Goal: Contribute content: Contribute content

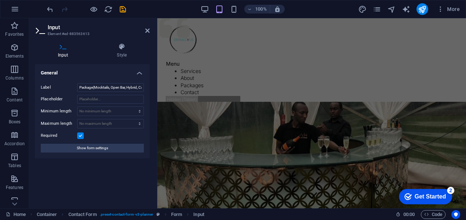
click at [148, 32] on icon at bounding box center [147, 31] width 4 height 6
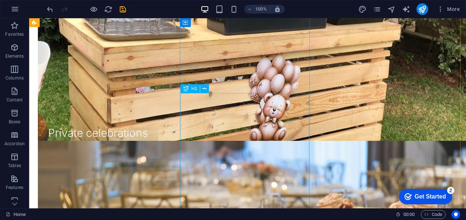
scroll to position [1022, 0]
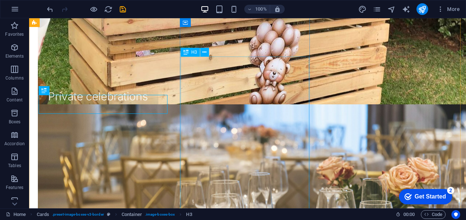
drag, startPoint x: 167, startPoint y: 75, endPoint x: 181, endPoint y: 77, distance: 14.0
click at [206, 51] on icon at bounding box center [204, 52] width 4 height 8
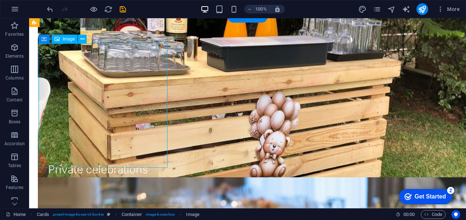
scroll to position [913, 0]
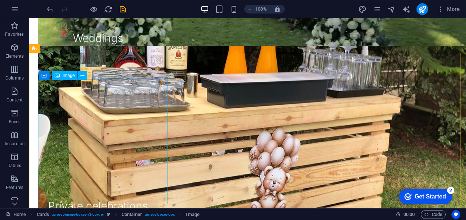
click at [81, 78] on icon at bounding box center [82, 76] width 4 height 8
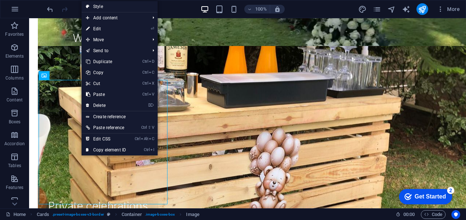
click at [94, 58] on link "Ctrl D Duplicate" at bounding box center [106, 61] width 49 height 11
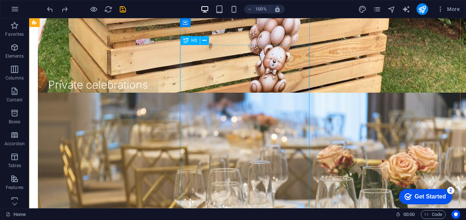
scroll to position [1038, 0]
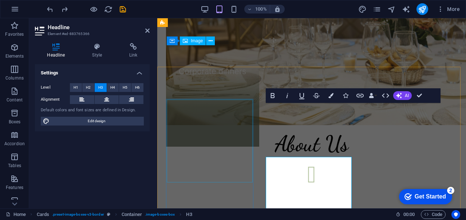
scroll to position [812, 0]
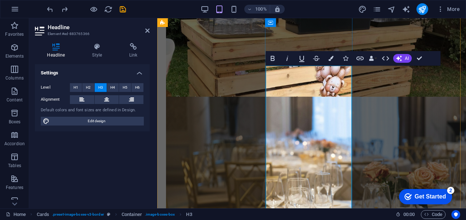
scroll to position [885, 0]
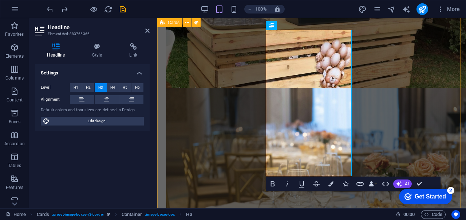
drag, startPoint x: 331, startPoint y: 167, endPoint x: 261, endPoint y: 72, distance: 118.7
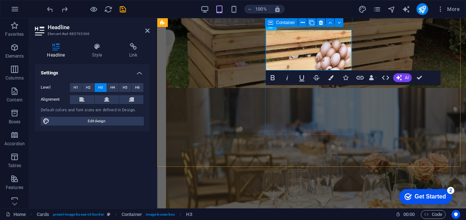
scroll to position [849, 0]
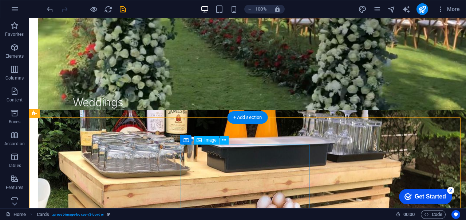
scroll to position [1031, 0]
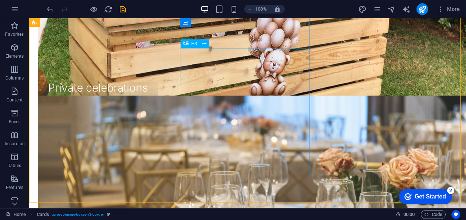
click at [204, 43] on icon at bounding box center [204, 44] width 4 height 8
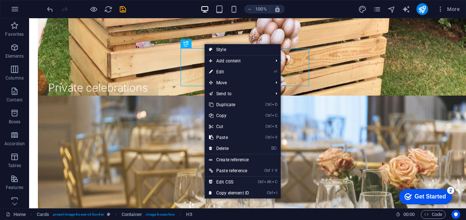
click at [16, 52] on span "Elements" at bounding box center [14, 51] width 29 height 17
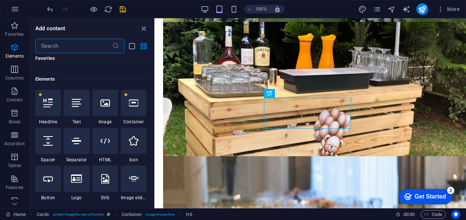
scroll to position [78, 0]
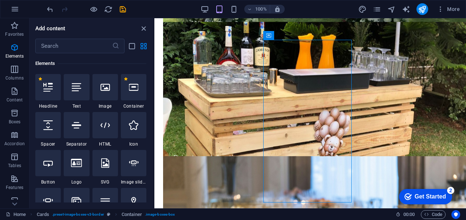
click at [76, 91] on icon at bounding box center [76, 86] width 9 height 9
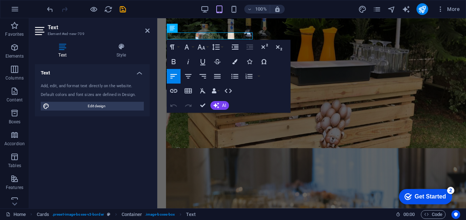
click at [215, 76] on icon "button" at bounding box center [217, 76] width 7 height 4
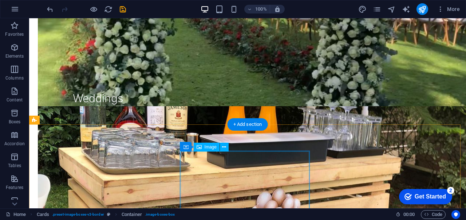
scroll to position [861, 0]
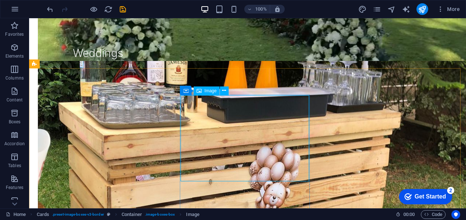
click at [224, 92] on icon at bounding box center [224, 91] width 4 height 8
click at [15, 95] on icon "button" at bounding box center [14, 91] width 9 height 9
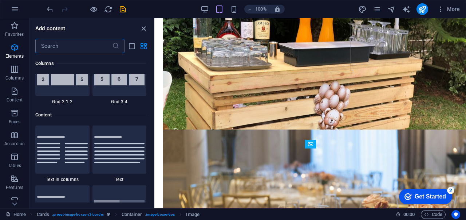
scroll to position [1274, 0]
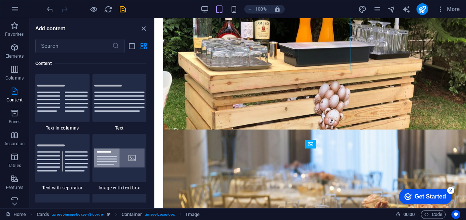
click at [21, 68] on span "Columns" at bounding box center [14, 73] width 29 height 17
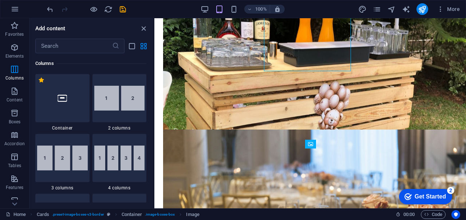
scroll to position [361, 0]
click at [15, 55] on p "Elements" at bounding box center [14, 56] width 19 height 6
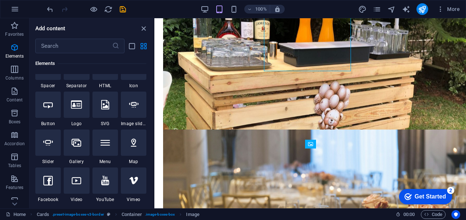
scroll to position [78, 0]
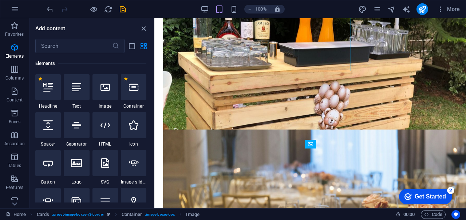
click at [73, 83] on icon at bounding box center [76, 86] width 9 height 9
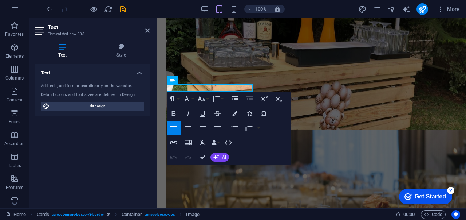
scroll to position [773, 0]
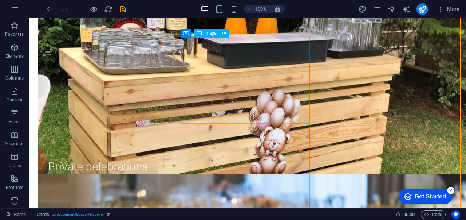
scroll to position [955, 0]
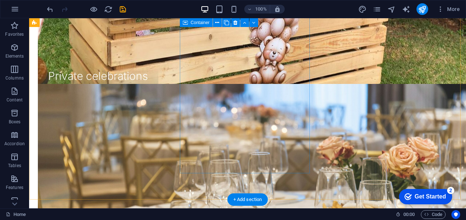
scroll to position [1043, 0]
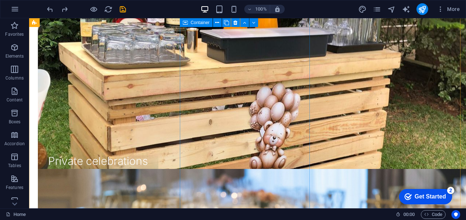
scroll to position [893, 0]
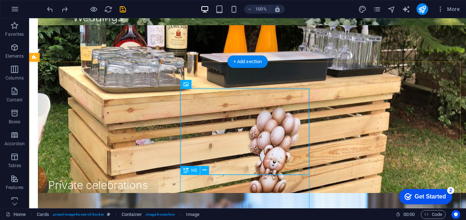
scroll to position [966, 0]
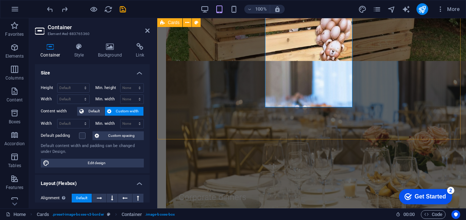
scroll to position [875, 0]
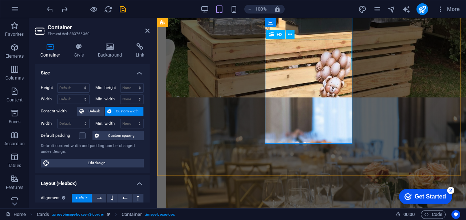
click at [10, 93] on icon "button" at bounding box center [14, 91] width 9 height 9
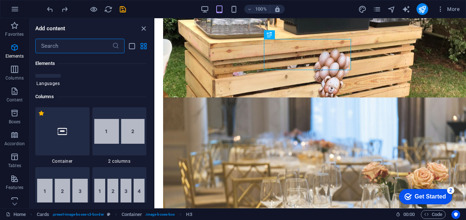
scroll to position [72, 0]
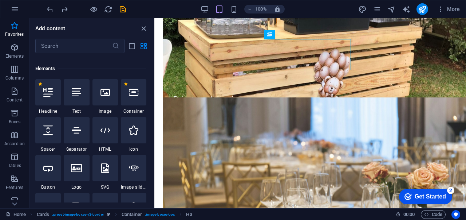
click at [80, 96] on icon at bounding box center [76, 91] width 9 height 9
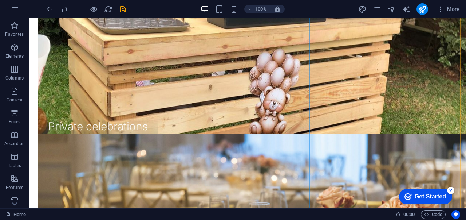
scroll to position [999, 0]
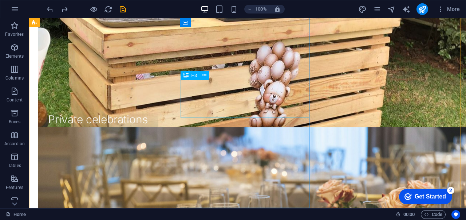
click at [204, 76] on icon at bounding box center [204, 75] width 4 height 8
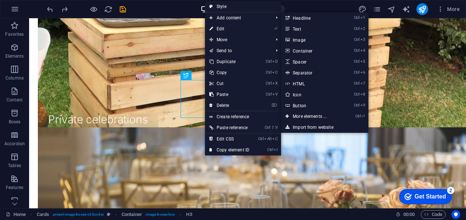
click at [289, 29] on icon at bounding box center [288, 28] width 4 height 11
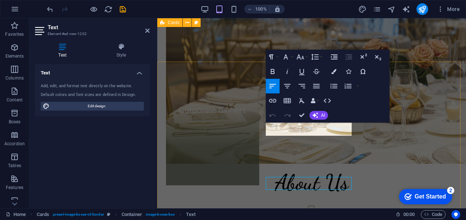
scroll to position [817, 0]
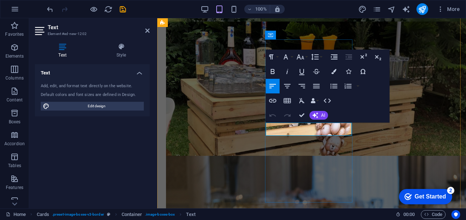
drag, startPoint x: 331, startPoint y: 129, endPoint x: 258, endPoint y: 128, distance: 73.2
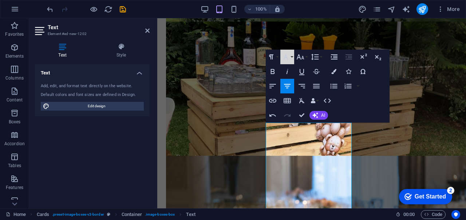
click at [285, 60] on icon "button" at bounding box center [286, 56] width 9 height 9
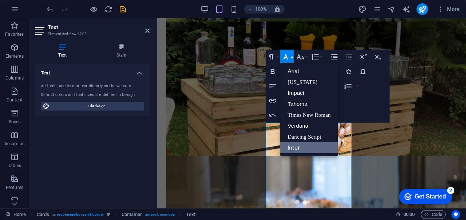
scroll to position [3, 0]
click at [285, 60] on icon "button" at bounding box center [286, 56] width 9 height 9
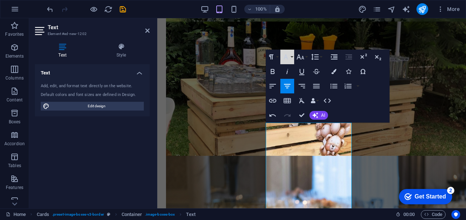
click at [285, 60] on icon "button" at bounding box center [286, 56] width 9 height 9
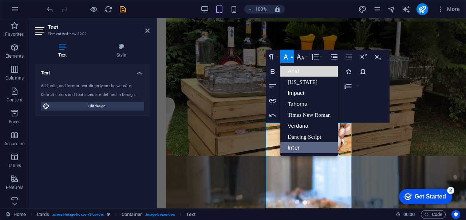
click at [290, 74] on link "Arial" at bounding box center [309, 71] width 58 height 11
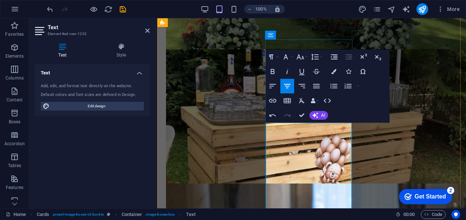
scroll to position [781, 0]
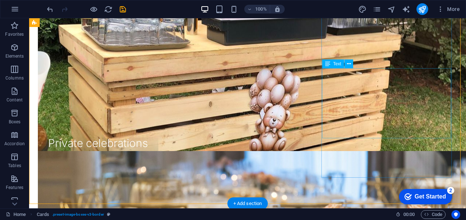
scroll to position [1029, 0]
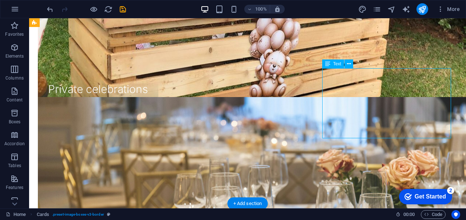
click at [351, 64] on button at bounding box center [349, 63] width 9 height 9
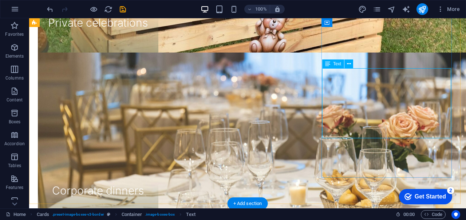
scroll to position [820, 0]
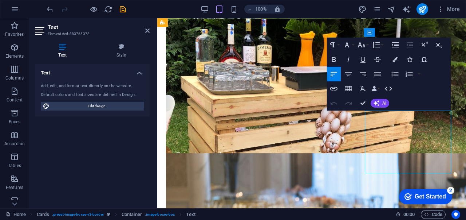
drag, startPoint x: 425, startPoint y: 168, endPoint x: 377, endPoint y: 137, distance: 58.0
drag, startPoint x: 420, startPoint y: 163, endPoint x: 367, endPoint y: 113, distance: 72.6
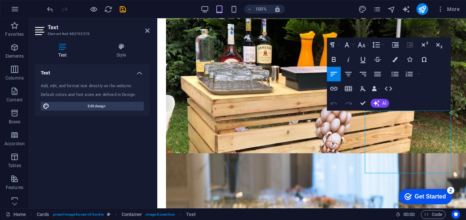
click at [352, 46] on button "Font Family" at bounding box center [349, 45] width 14 height 15
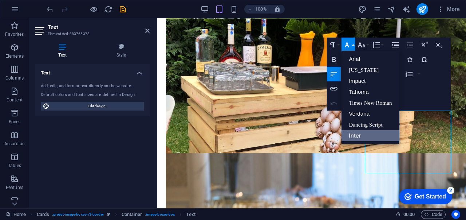
scroll to position [0, 0]
click at [365, 110] on link "Verdana" at bounding box center [371, 113] width 58 height 11
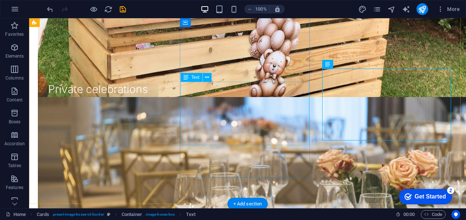
drag, startPoint x: 291, startPoint y: 135, endPoint x: 192, endPoint y: 86, distance: 111.4
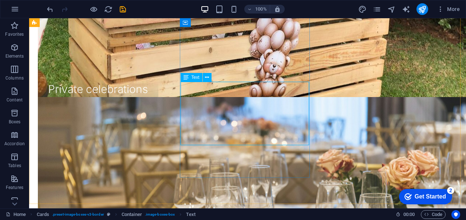
click at [206, 77] on icon at bounding box center [207, 78] width 4 height 8
click at [205, 78] on button at bounding box center [207, 77] width 9 height 9
click at [208, 76] on icon at bounding box center [207, 78] width 4 height 8
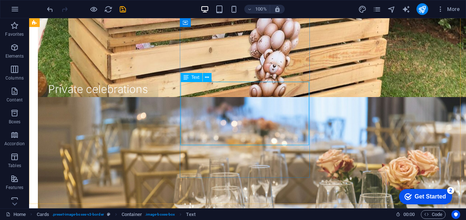
click at [193, 79] on span "Text" at bounding box center [196, 77] width 8 height 4
drag, startPoint x: 296, startPoint y: 132, endPoint x: 185, endPoint y: 83, distance: 121.8
click at [206, 79] on icon at bounding box center [207, 78] width 4 height 8
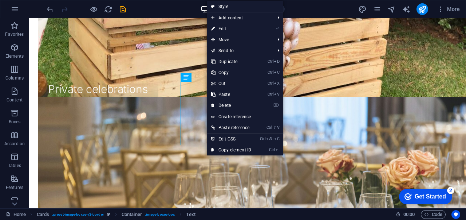
click at [230, 31] on link "⏎ Edit" at bounding box center [231, 28] width 49 height 11
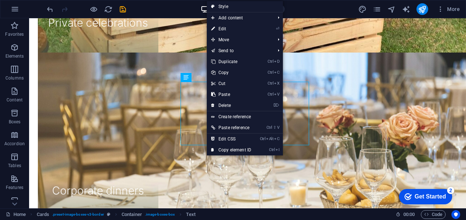
scroll to position [830, 0]
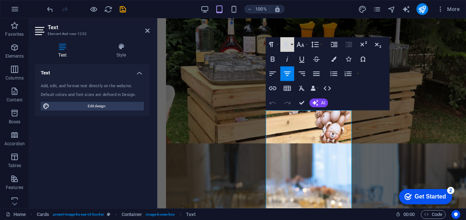
click at [291, 44] on button "Font Family" at bounding box center [287, 44] width 14 height 15
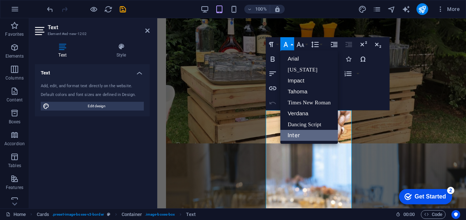
scroll to position [0, 0]
click at [294, 114] on link "Verdana" at bounding box center [309, 113] width 58 height 11
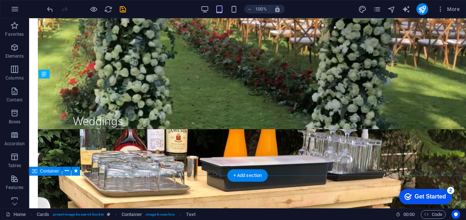
scroll to position [1058, 0]
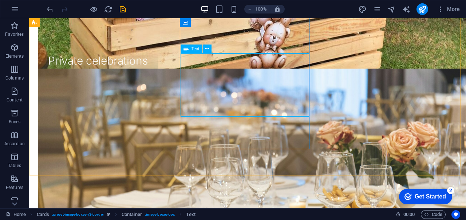
click at [206, 51] on icon at bounding box center [207, 49] width 4 height 8
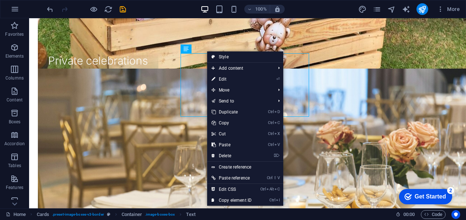
click at [220, 82] on link "⏎ Edit" at bounding box center [231, 79] width 49 height 11
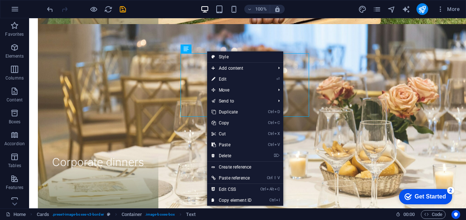
scroll to position [830, 0]
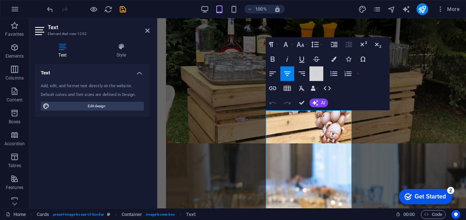
click at [312, 75] on icon "button" at bounding box center [316, 73] width 9 height 9
click at [275, 76] on icon "button" at bounding box center [272, 73] width 9 height 9
click at [285, 74] on icon "button" at bounding box center [287, 73] width 9 height 9
click at [325, 86] on icon "button" at bounding box center [327, 88] width 9 height 9
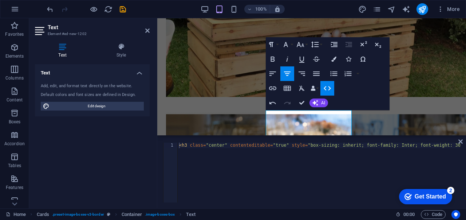
click at [460, 140] on icon at bounding box center [460, 141] width 4 height 6
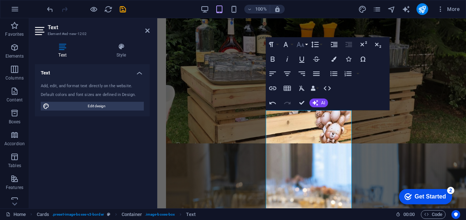
click at [301, 48] on icon "button" at bounding box center [300, 44] width 9 height 9
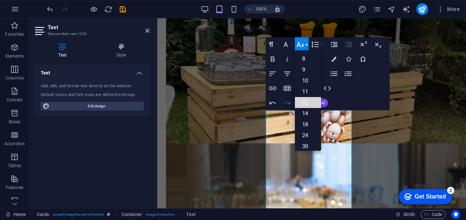
click at [308, 102] on link "12" at bounding box center [308, 102] width 26 height 11
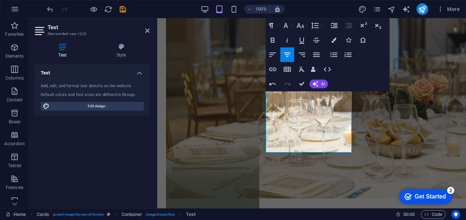
scroll to position [969, 0]
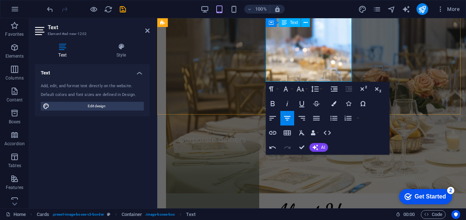
drag, startPoint x: 275, startPoint y: 115, endPoint x: 331, endPoint y: 79, distance: 67.0
click at [291, 87] on button "Font Family" at bounding box center [287, 89] width 14 height 15
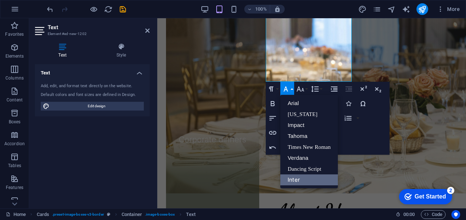
scroll to position [0, 0]
click at [301, 156] on link "Verdana" at bounding box center [309, 157] width 58 height 11
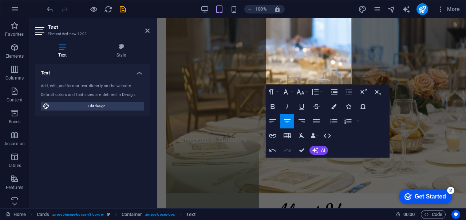
click at [306, 94] on button "Font Size" at bounding box center [302, 91] width 14 height 15
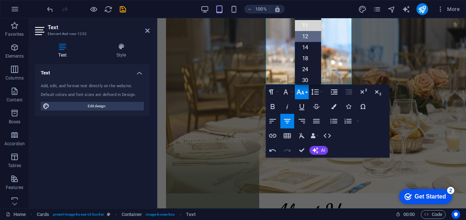
click at [311, 27] on link "11" at bounding box center [308, 25] width 26 height 11
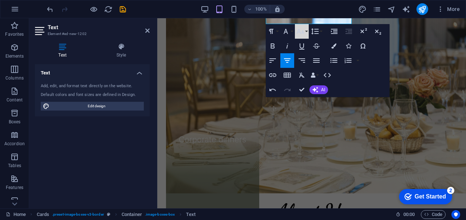
click at [302, 29] on icon "button" at bounding box center [300, 31] width 9 height 9
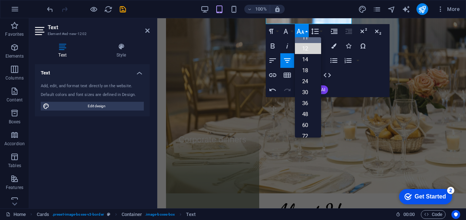
click at [304, 51] on link "12" at bounding box center [308, 48] width 26 height 11
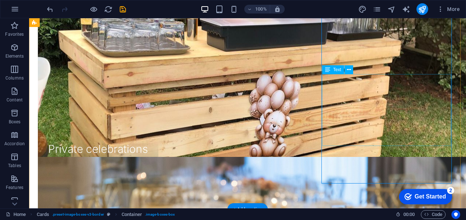
scroll to position [1023, 0]
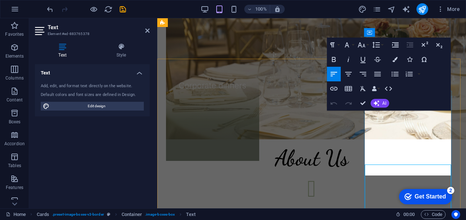
scroll to position [820, 0]
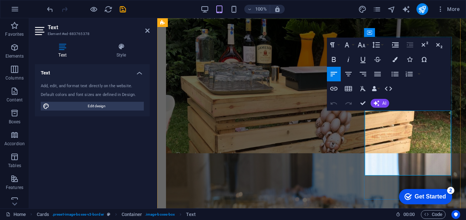
drag, startPoint x: 437, startPoint y: 169, endPoint x: 368, endPoint y: 115, distance: 87.2
click at [365, 47] on icon "button" at bounding box center [361, 44] width 9 height 9
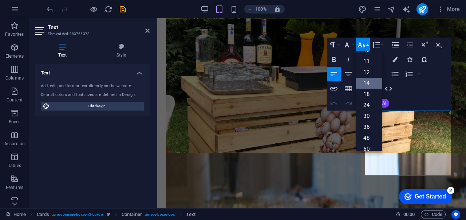
scroll to position [22, 0]
click at [372, 81] on link "12" at bounding box center [369, 80] width 26 height 11
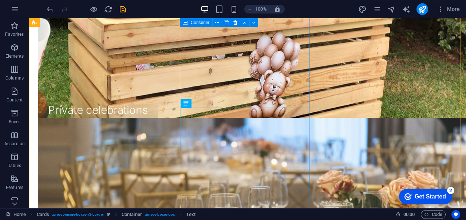
scroll to position [1020, 0]
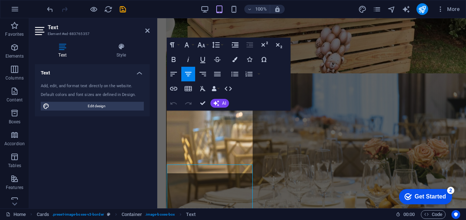
scroll to position [845, 0]
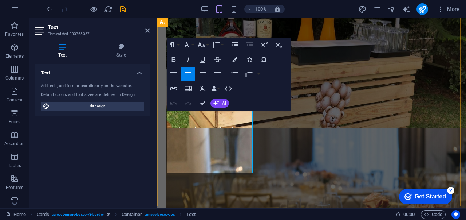
drag, startPoint x: 216, startPoint y: 165, endPoint x: 172, endPoint y: 106, distance: 74.1
click at [205, 44] on icon "button" at bounding box center [201, 44] width 9 height 9
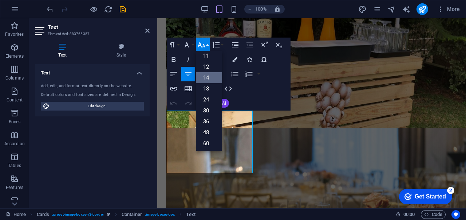
scroll to position [22, 0]
click at [209, 77] on link "12" at bounding box center [209, 80] width 26 height 11
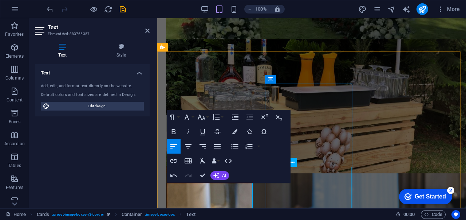
scroll to position [809, 0]
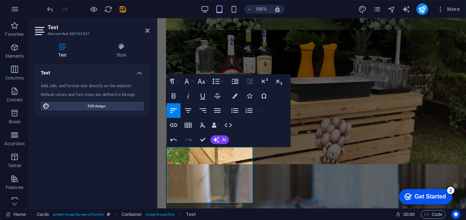
click at [206, 80] on button "Font Size" at bounding box center [203, 81] width 14 height 15
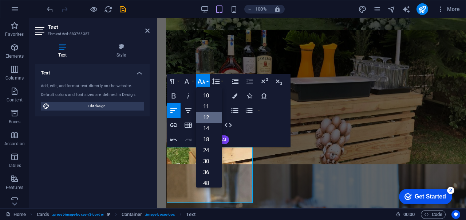
scroll to position [52, 0]
click at [192, 83] on button "Font Family" at bounding box center [188, 81] width 14 height 15
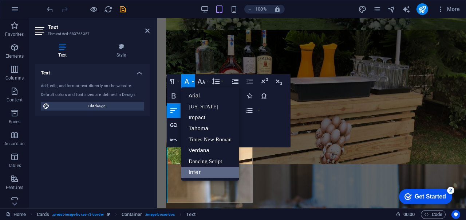
scroll to position [0, 0]
click at [190, 146] on link "Verdana" at bounding box center [210, 150] width 58 height 11
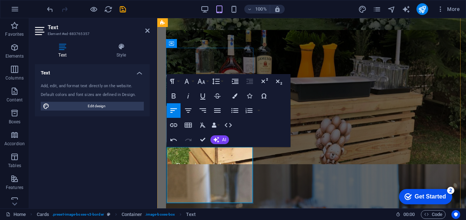
drag, startPoint x: 198, startPoint y: 194, endPoint x: 170, endPoint y: 149, distance: 53.8
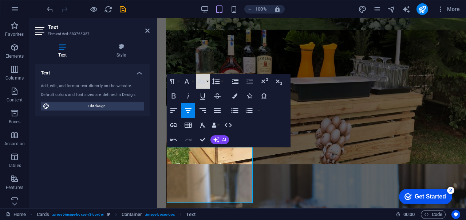
click at [205, 82] on icon "button" at bounding box center [201, 81] width 9 height 9
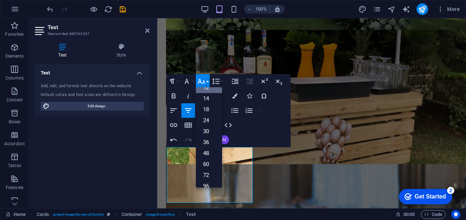
click at [196, 79] on button "Font Size" at bounding box center [203, 81] width 14 height 15
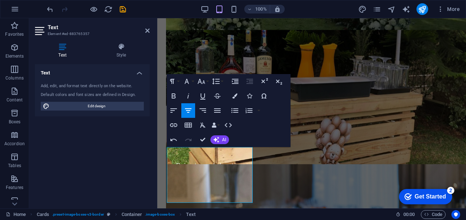
click at [195, 79] on div "Paragraph Format Normal Heading 1 Heading 2 Heading 3 Heading 4 Heading 5 Headi…" at bounding box center [196, 81] width 58 height 15
click at [192, 83] on button "Font Family" at bounding box center [188, 81] width 14 height 15
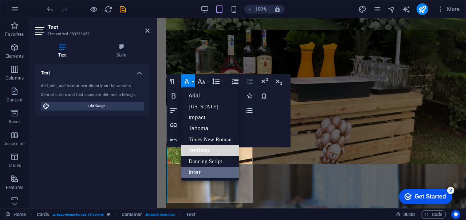
click at [208, 150] on link "Verdana" at bounding box center [210, 150] width 58 height 11
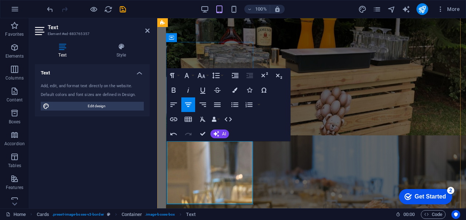
scroll to position [882, 0]
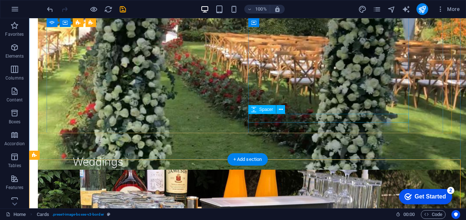
scroll to position [772, 0]
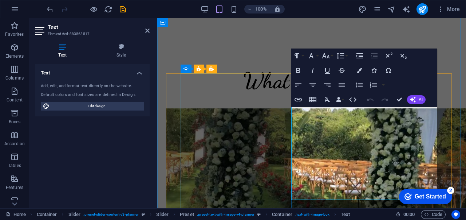
scroll to position [640, 0]
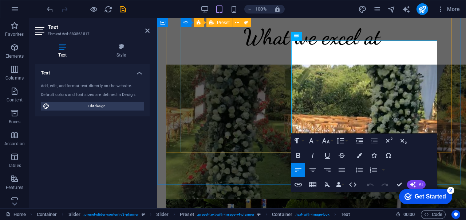
drag, startPoint x: 428, startPoint y: 128, endPoint x: 293, endPoint y: 45, distance: 158.8
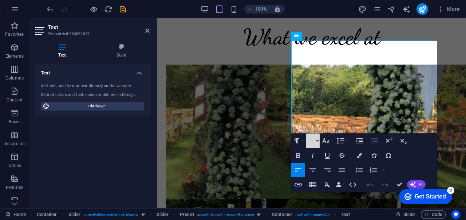
click at [315, 139] on icon "button" at bounding box center [311, 140] width 9 height 9
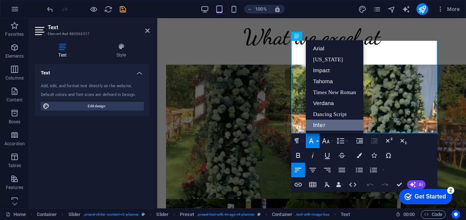
scroll to position [0, 0]
click at [323, 101] on link "Verdana" at bounding box center [335, 103] width 58 height 11
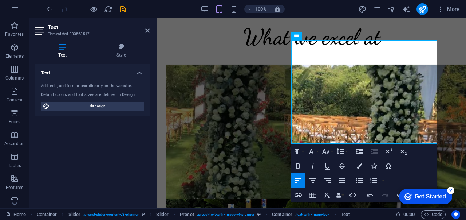
click at [331, 153] on button "Font Size" at bounding box center [327, 151] width 14 height 15
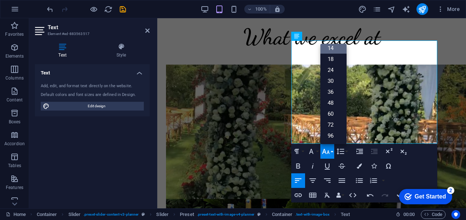
scroll to position [58, 0]
click at [325, 59] on link "18" at bounding box center [333, 59] width 26 height 11
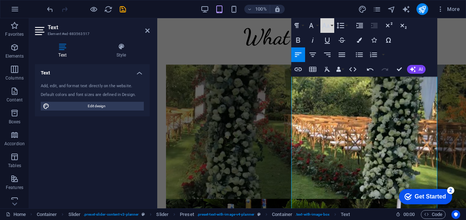
click at [334, 27] on button "Font Size" at bounding box center [327, 25] width 14 height 15
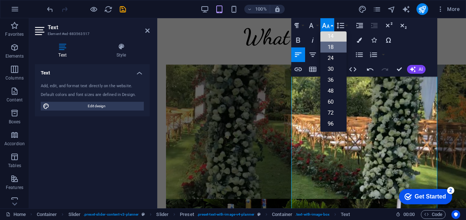
click at [331, 40] on link "14" at bounding box center [333, 36] width 26 height 11
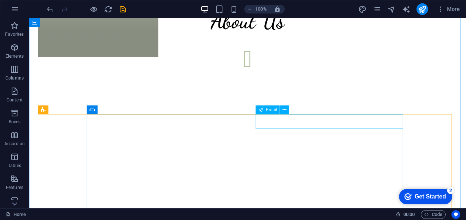
scroll to position [1332, 0]
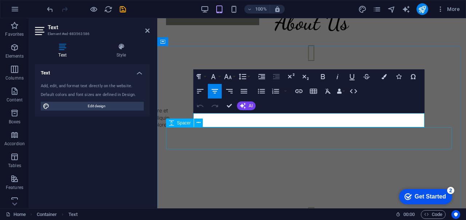
drag, startPoint x: 197, startPoint y: 119, endPoint x: 364, endPoint y: 131, distance: 167.6
click at [234, 77] on button "Font Size" at bounding box center [230, 76] width 14 height 15
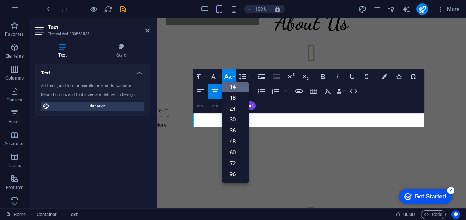
scroll to position [58, 0]
click at [220, 78] on button "Font Family" at bounding box center [215, 76] width 14 height 15
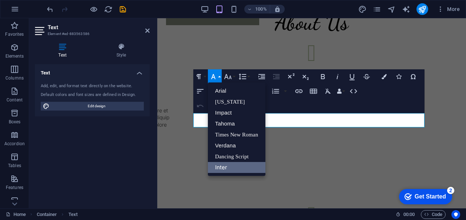
scroll to position [0, 0]
click at [232, 146] on link "Verdana" at bounding box center [237, 145] width 58 height 11
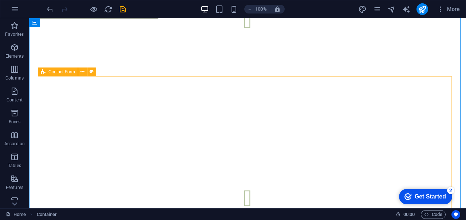
scroll to position [1399, 0]
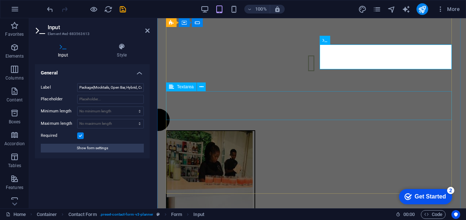
scroll to position [1310, 0]
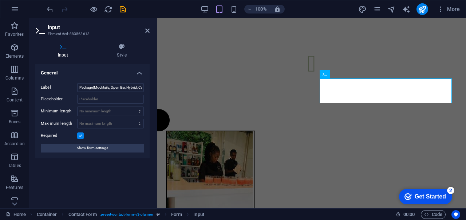
click at [147, 29] on icon at bounding box center [147, 31] width 4 height 6
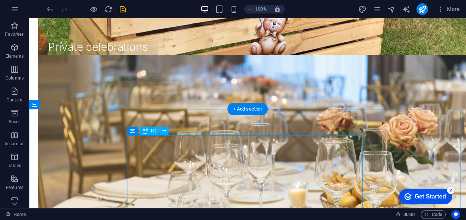
scroll to position [1071, 0]
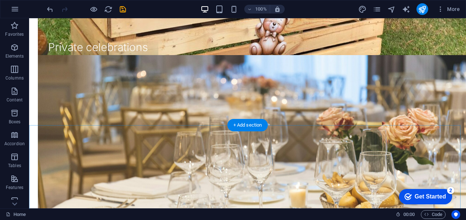
click at [249, 127] on div "+ Add section" at bounding box center [248, 125] width 40 height 12
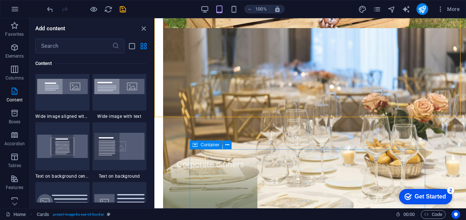
scroll to position [1456, 0]
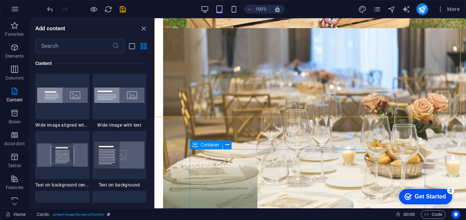
click at [120, 118] on div at bounding box center [119, 95] width 54 height 48
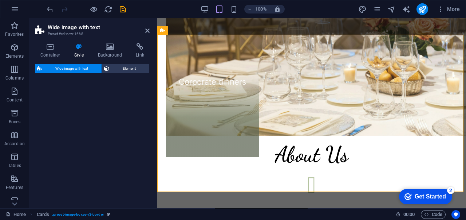
select select "%"
select select "rem"
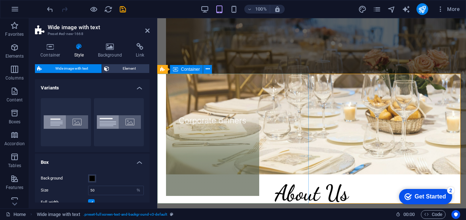
scroll to position [991, 0]
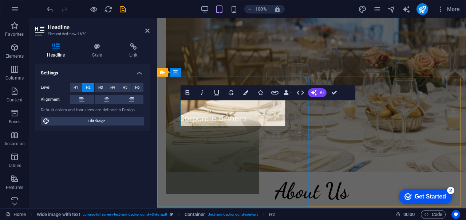
scroll to position [985, 0]
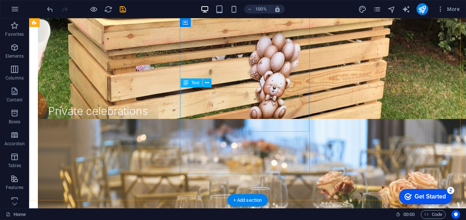
scroll to position [1014, 0]
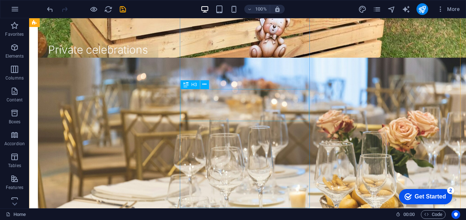
scroll to position [1123, 0]
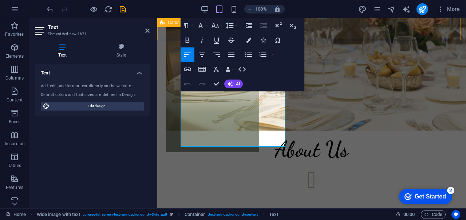
scroll to position [1022, 0]
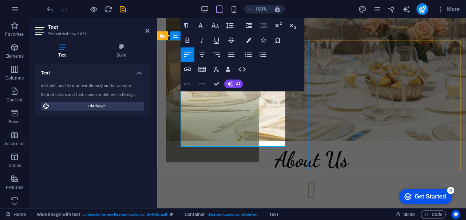
drag, startPoint x: 271, startPoint y: 72, endPoint x: 178, endPoint y: 58, distance: 94.2
click at [208, 26] on button "Font Family" at bounding box center [202, 25] width 14 height 15
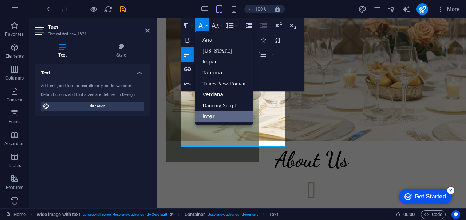
scroll to position [0, 0]
click at [212, 91] on link "Verdana" at bounding box center [224, 94] width 58 height 11
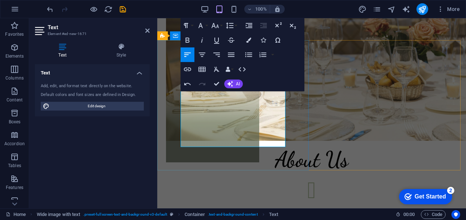
drag, startPoint x: 267, startPoint y: 141, endPoint x: 173, endPoint y: 80, distance: 112.1
click at [207, 24] on button "Font Family" at bounding box center [202, 25] width 14 height 15
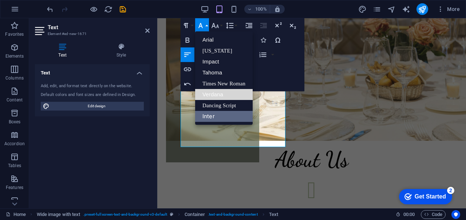
click at [219, 92] on link "Verdana" at bounding box center [224, 94] width 58 height 11
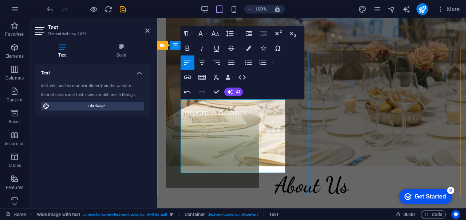
scroll to position [985, 0]
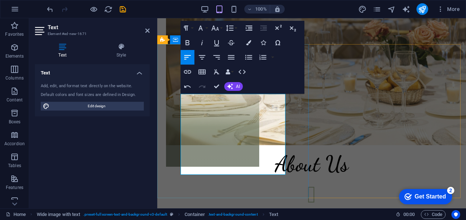
scroll to position [1058, 0]
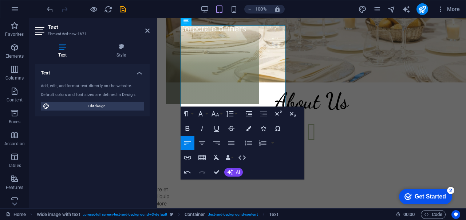
scroll to position [1095, 0]
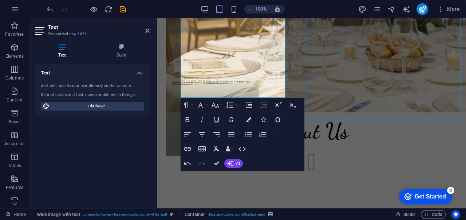
scroll to position [1229, 0]
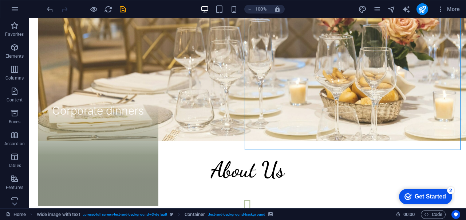
scroll to position [1119, 0]
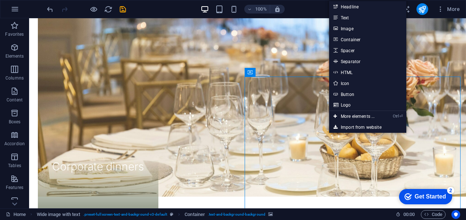
click at [355, 27] on link "Image" at bounding box center [367, 28] width 77 height 11
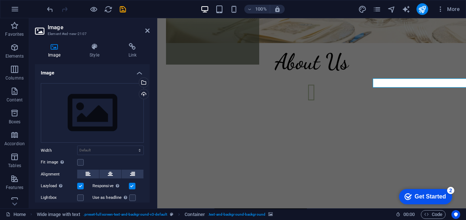
scroll to position [969, 0]
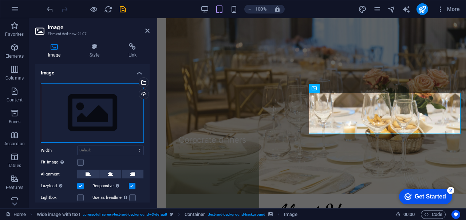
click at [115, 112] on div "Drag files here, click to choose files or select files from Files or our free s…" at bounding box center [92, 113] width 103 height 60
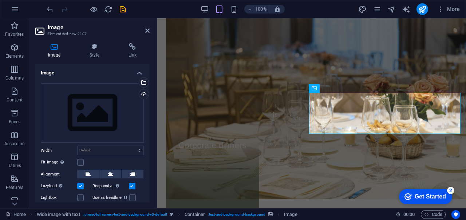
scroll to position [1813, 0]
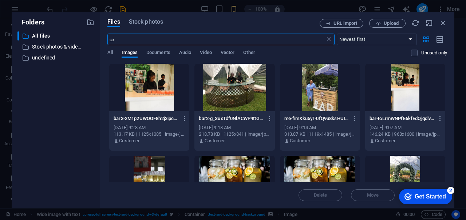
type input "c"
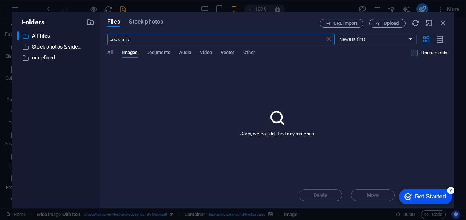
type input "cocktails"
click at [143, 27] on div "Files Stock photos" at bounding box center [213, 23] width 212 height 9
click at [146, 24] on span "Stock photos" at bounding box center [146, 21] width 34 height 9
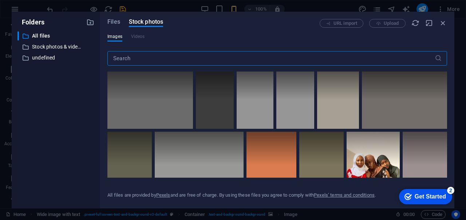
click at [141, 59] on input "text" at bounding box center [270, 58] width 327 height 15
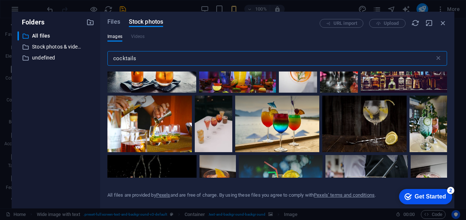
scroll to position [0, 0]
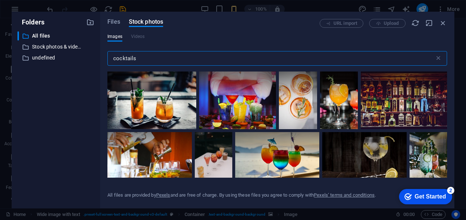
type input "cocktails"
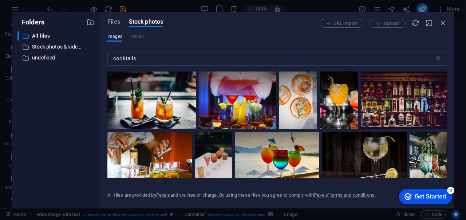
click at [217, 157] on div at bounding box center [214, 146] width 38 height 28
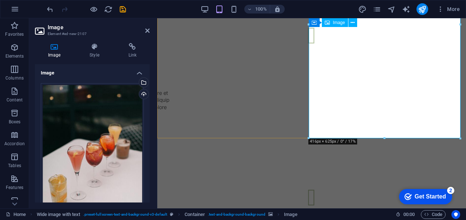
scroll to position [1188, 0]
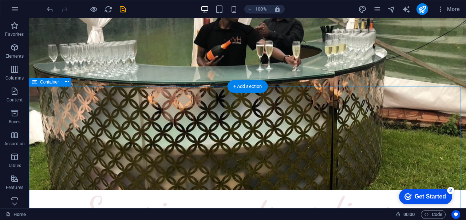
scroll to position [0, 0]
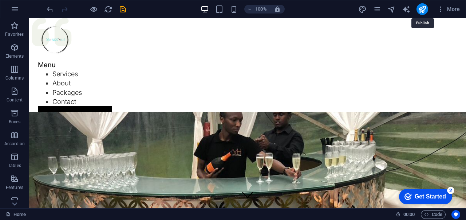
click at [423, 9] on icon "publish" at bounding box center [422, 9] width 8 height 8
